Goal: Navigation & Orientation: Find specific page/section

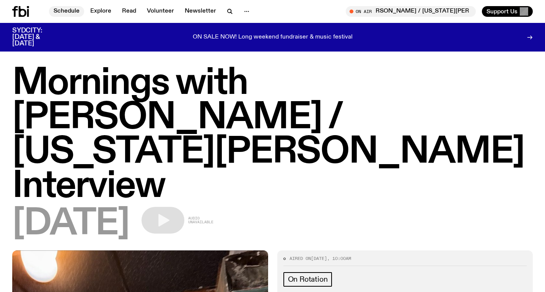
scroll to position [465, 0]
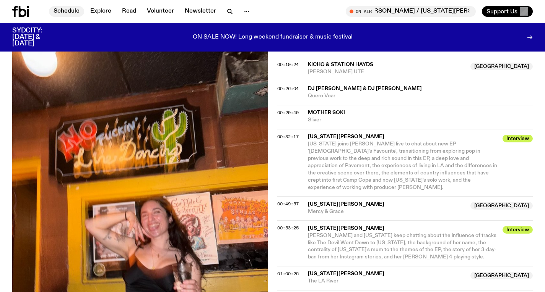
click at [53, 12] on link "Schedule" at bounding box center [66, 11] width 35 height 11
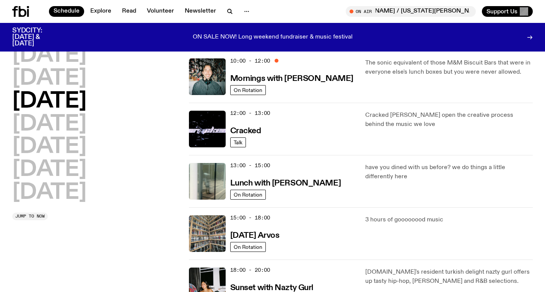
scroll to position [126, 0]
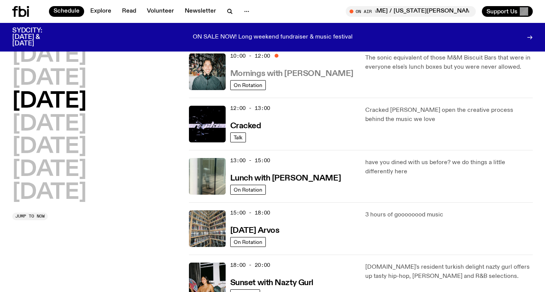
click at [312, 76] on h3 "Mornings with [PERSON_NAME]" at bounding box center [291, 74] width 123 height 8
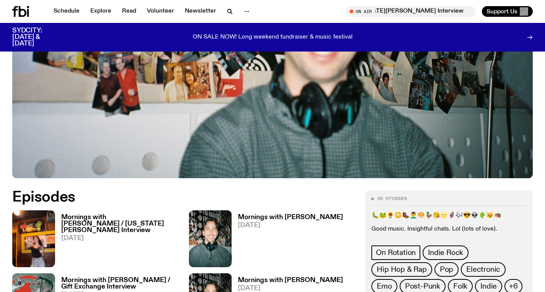
scroll to position [320, 0]
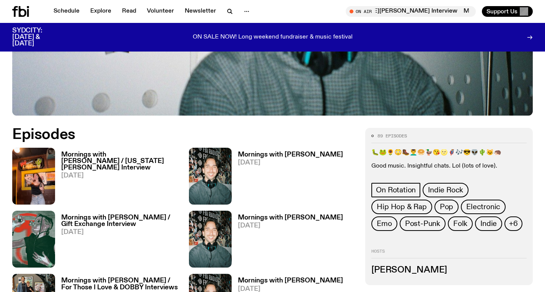
click at [123, 152] on h3 "Mornings with [PERSON_NAME] / [US_STATE][PERSON_NAME] Interview" at bounding box center [120, 161] width 118 height 19
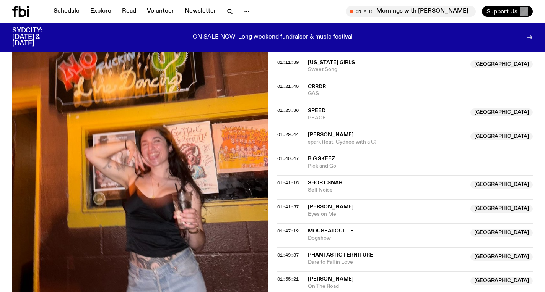
scroll to position [702, 0]
